Goal: Transaction & Acquisition: Purchase product/service

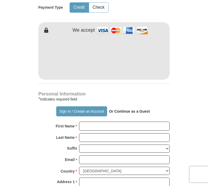
scroll to position [262, 0]
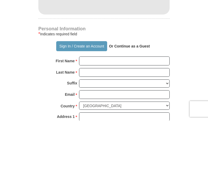
click at [93, 122] on input "First Name *" at bounding box center [124, 126] width 91 height 9
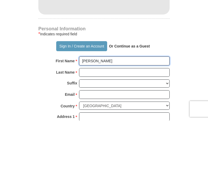
type input "[PERSON_NAME]"
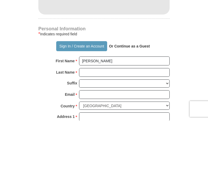
click at [94, 133] on input "Last Name *" at bounding box center [124, 137] width 91 height 9
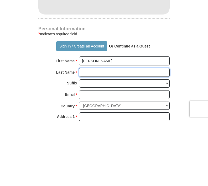
type input "[PERSON_NAME]"
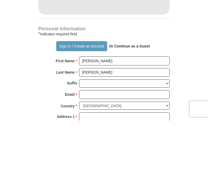
scroll to position [328, 0]
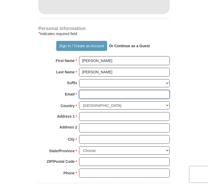
click at [94, 90] on input "Email *" at bounding box center [124, 94] width 91 height 9
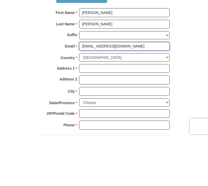
type input "[EMAIL_ADDRESS][DOMAIN_NAME]"
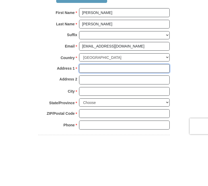
click at [94, 112] on input "Address 1 *" at bounding box center [124, 116] width 91 height 9
type input "[STREET_ADDRESS][PERSON_NAME]"
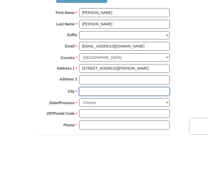
click at [98, 135] on input "City *" at bounding box center [124, 139] width 91 height 9
type input "[GEOGRAPHIC_DATA]"
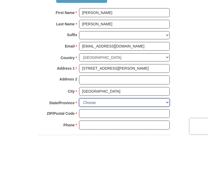
select select "NC"
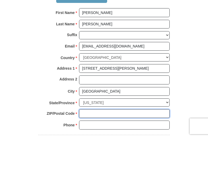
type input "28027"
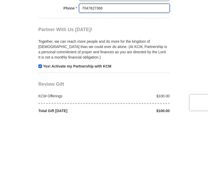
scroll to position [426, 0]
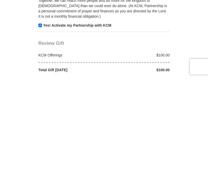
type input "7047627368"
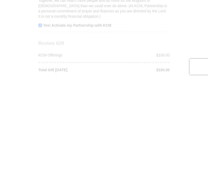
scroll to position [533, 0]
